Goal: Navigation & Orientation: Find specific page/section

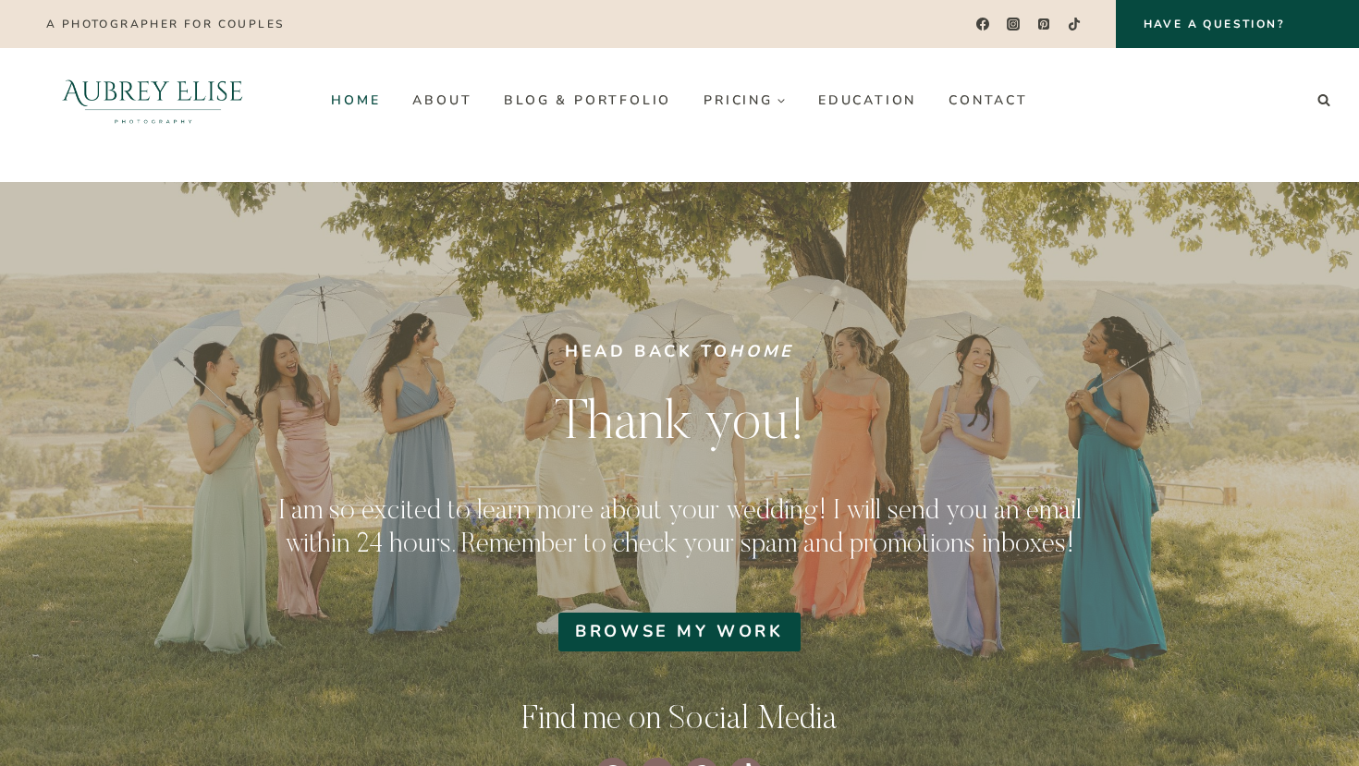
click at [376, 104] on link "Home" at bounding box center [355, 100] width 81 height 30
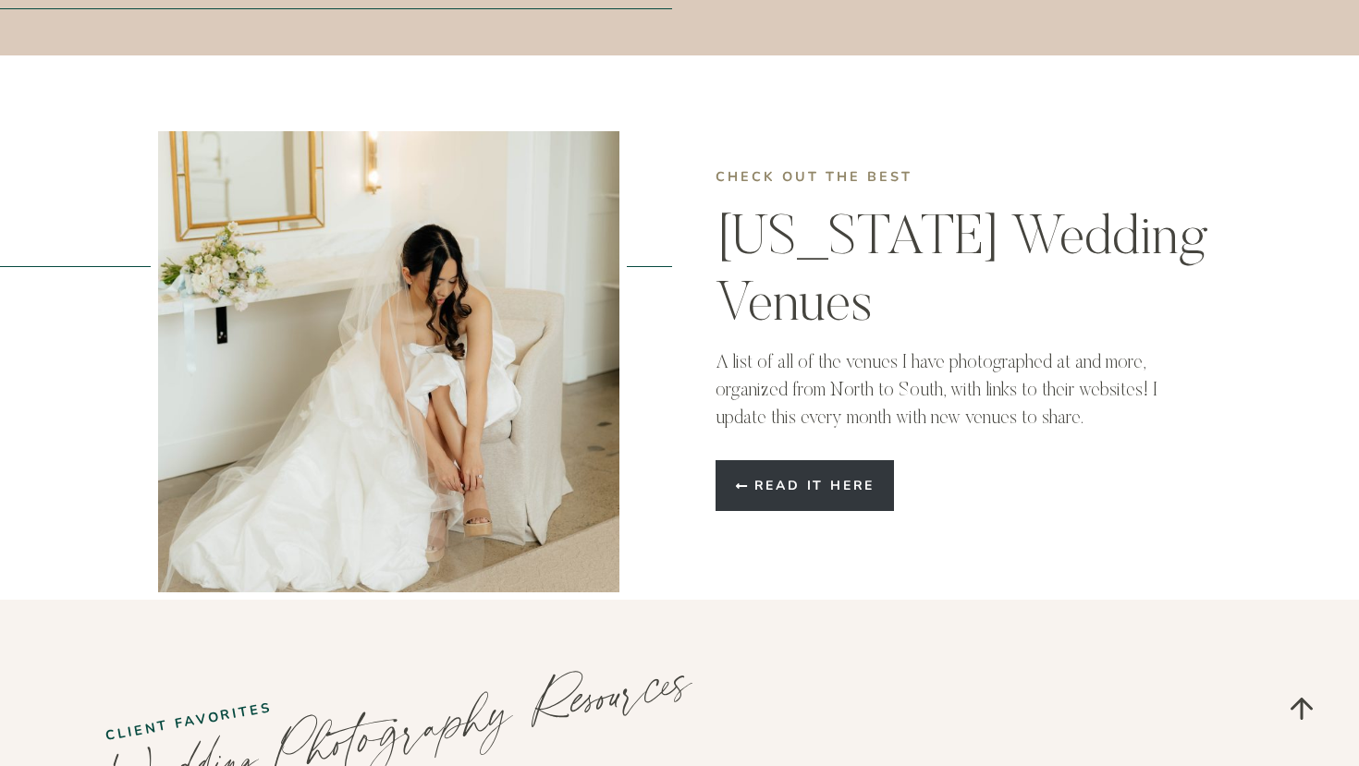
scroll to position [4861, 0]
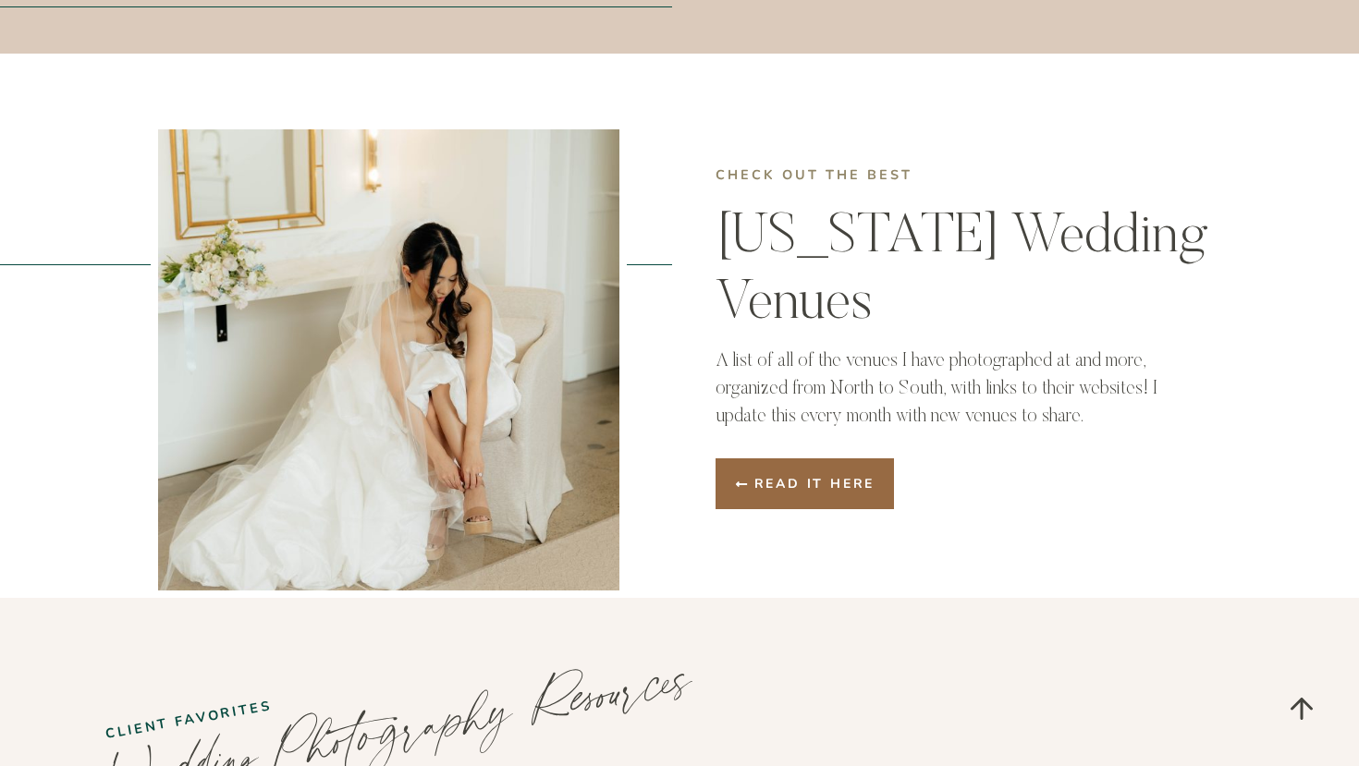
click at [804, 474] on span "Read it here" at bounding box center [814, 483] width 121 height 19
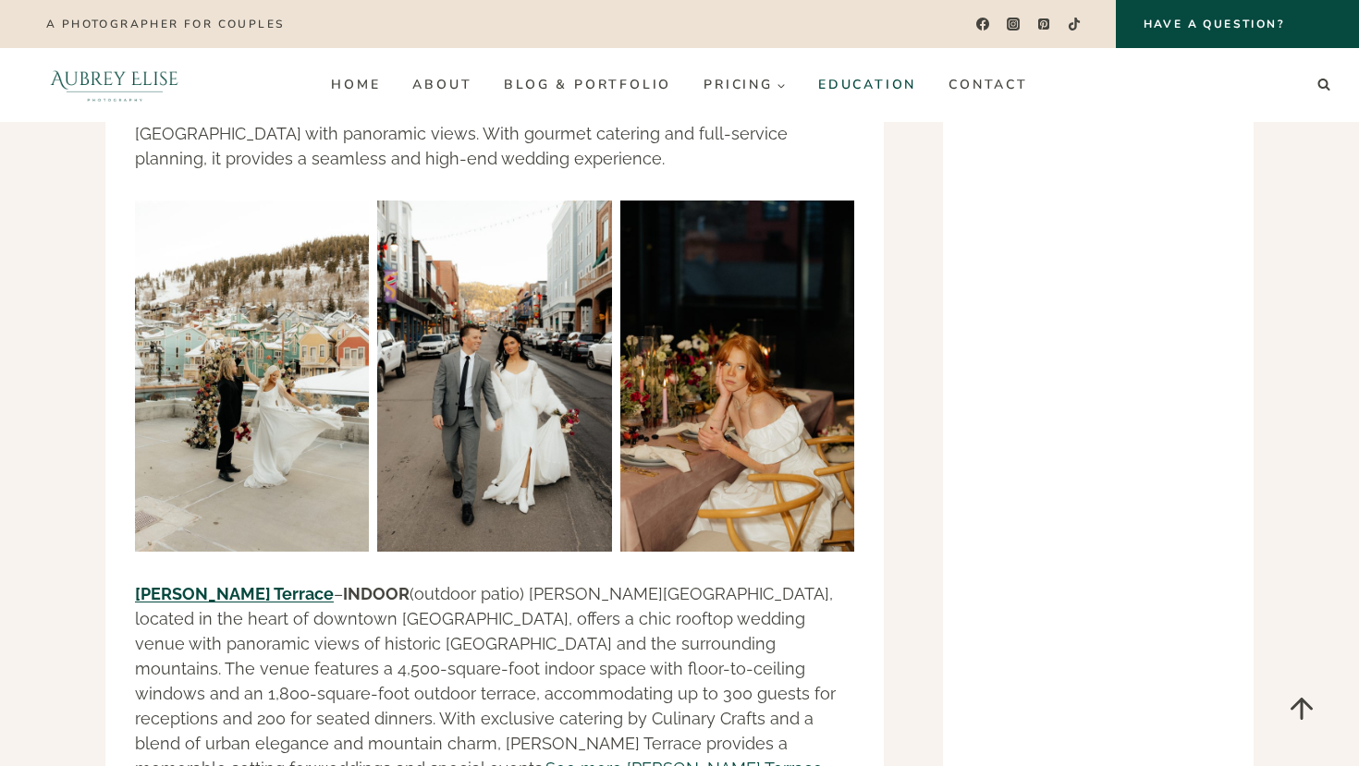
scroll to position [23195, 0]
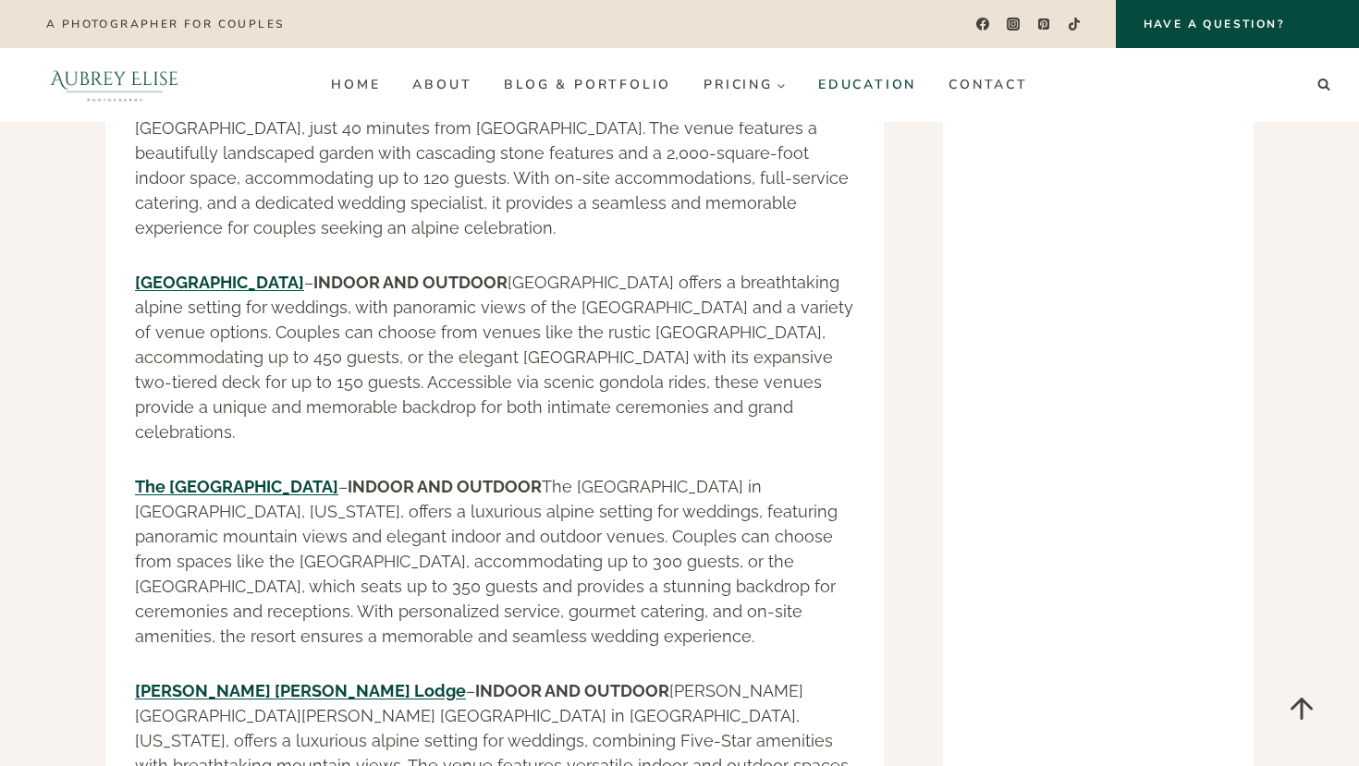
click at [874, 76] on link "Education" at bounding box center [867, 85] width 130 height 30
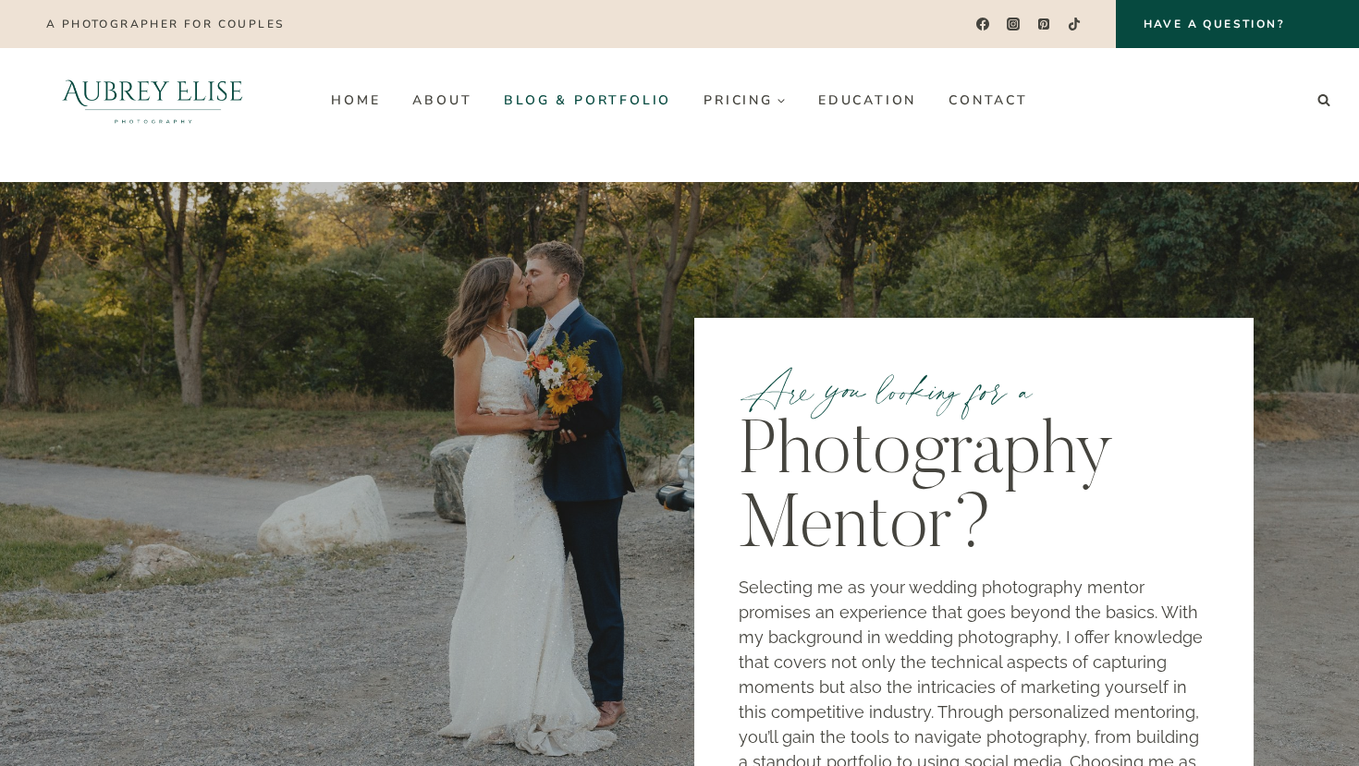
click at [558, 108] on link "Blog & Portfolio" at bounding box center [588, 100] width 200 height 30
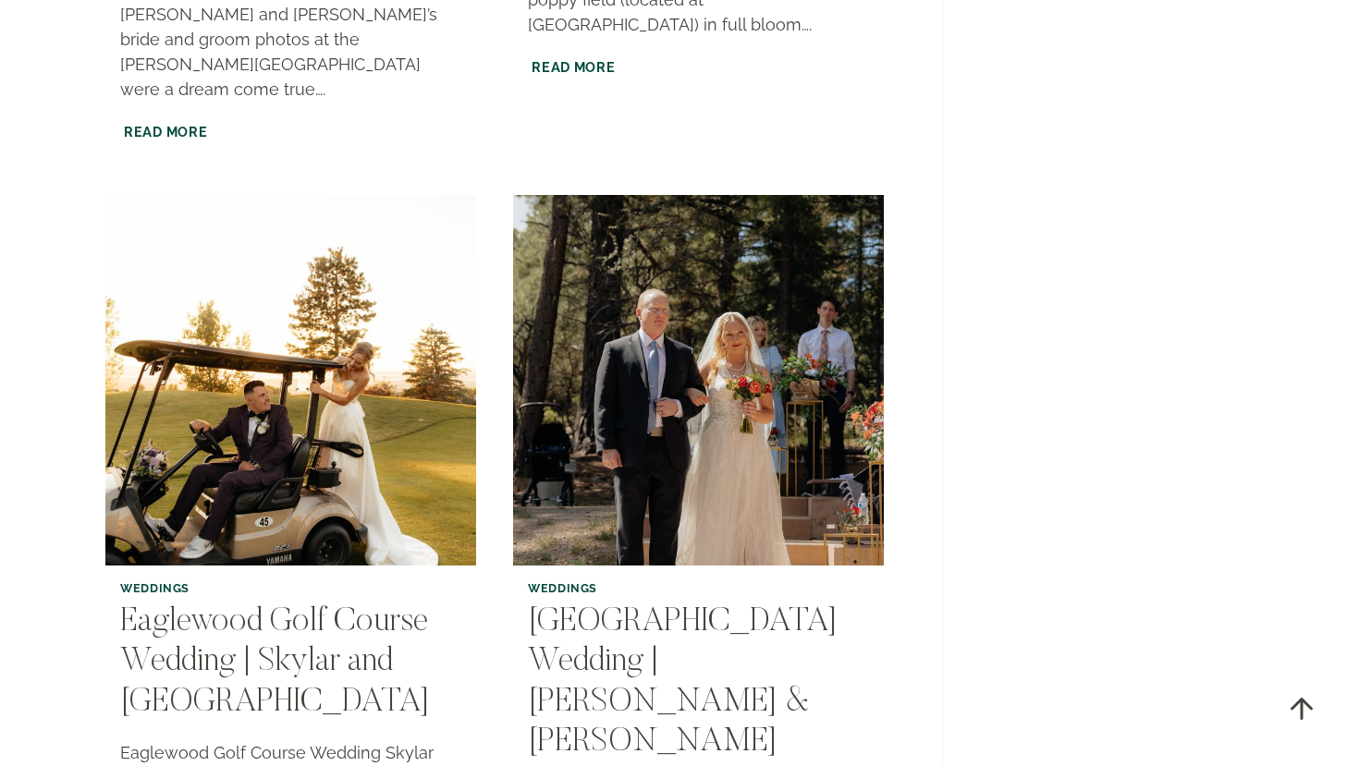
scroll to position [3398, 0]
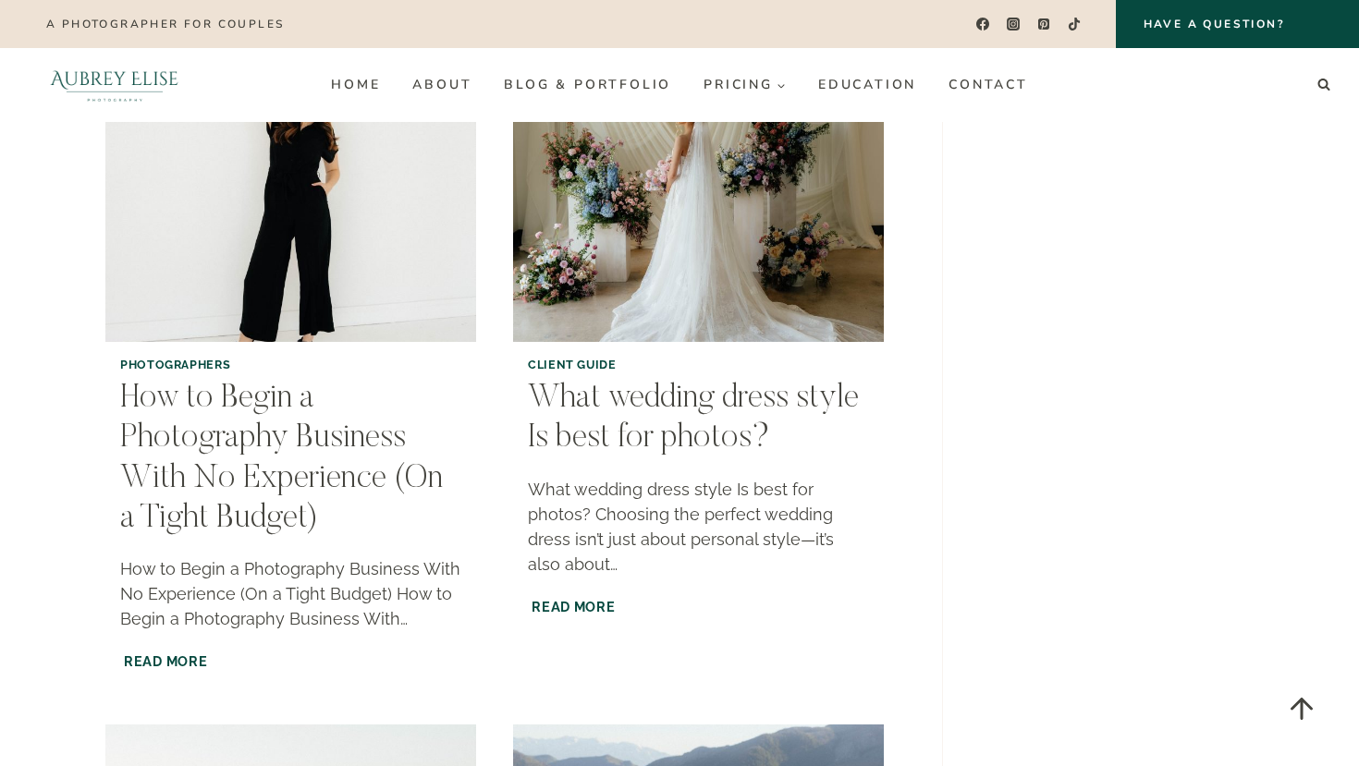
scroll to position [1130, 0]
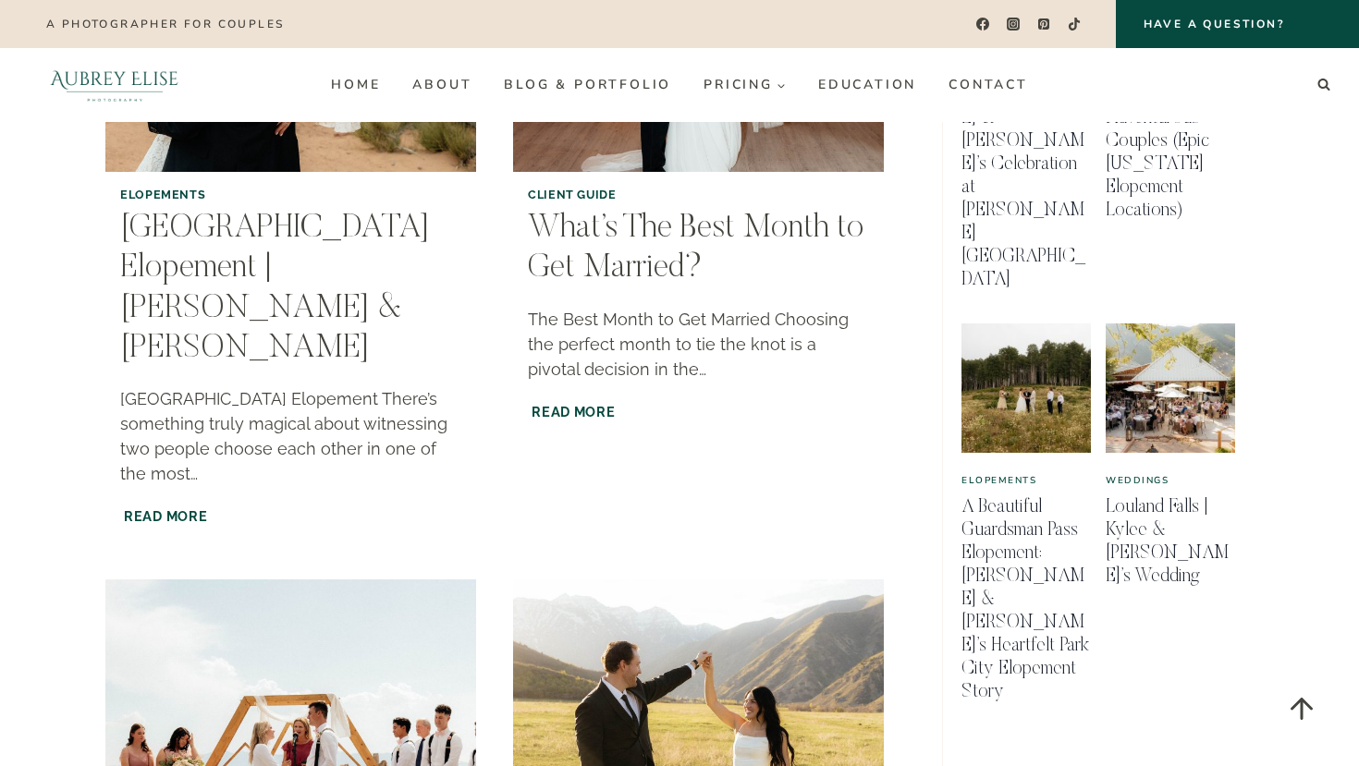
click at [573, 82] on link "Blog & Portfolio" at bounding box center [588, 85] width 200 height 30
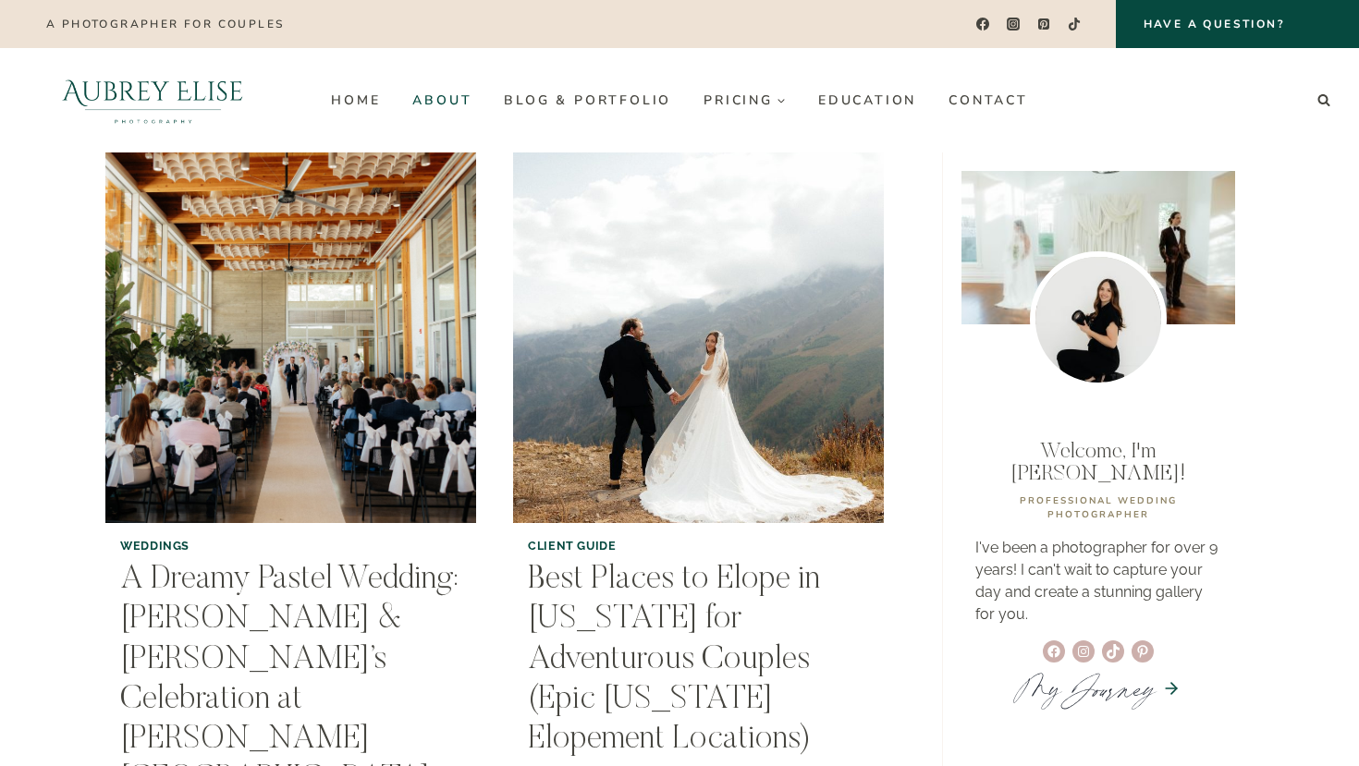
click at [438, 100] on link "About" at bounding box center [443, 100] width 92 height 30
